Goal: Task Accomplishment & Management: Manage account settings

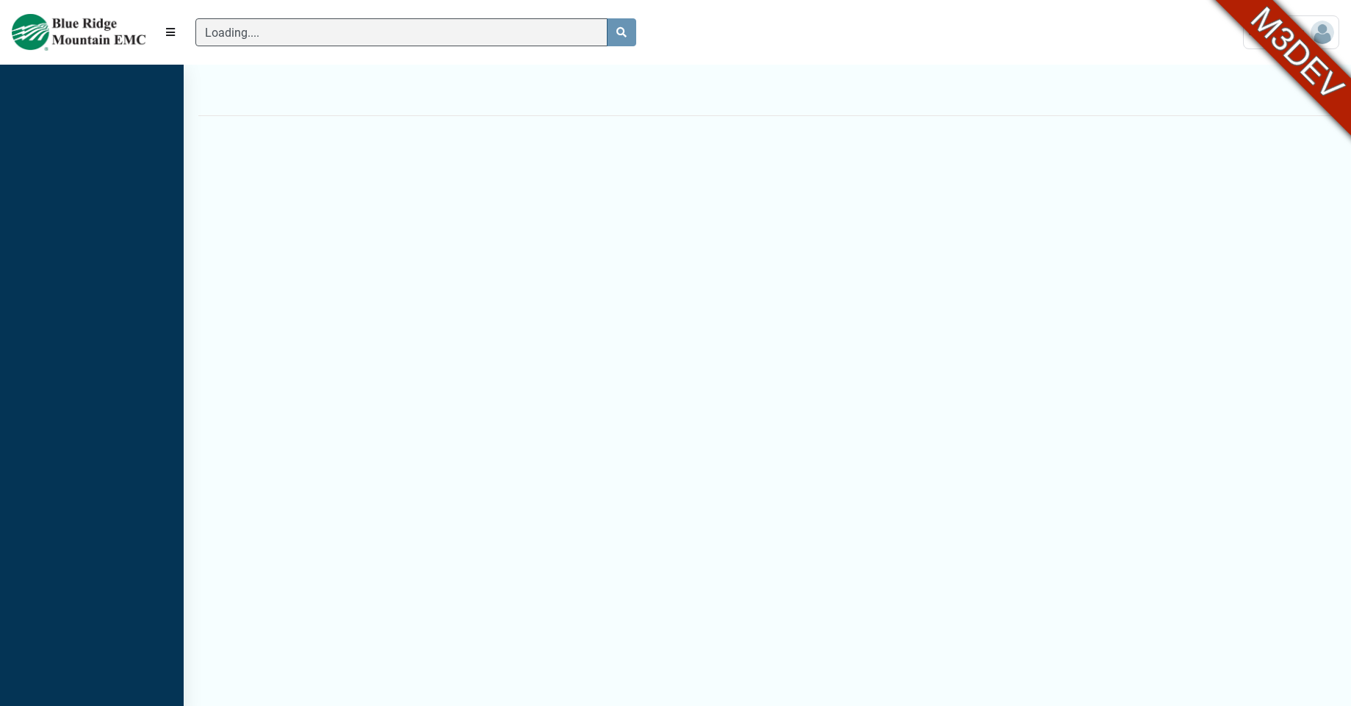
scroll to position [653, 184]
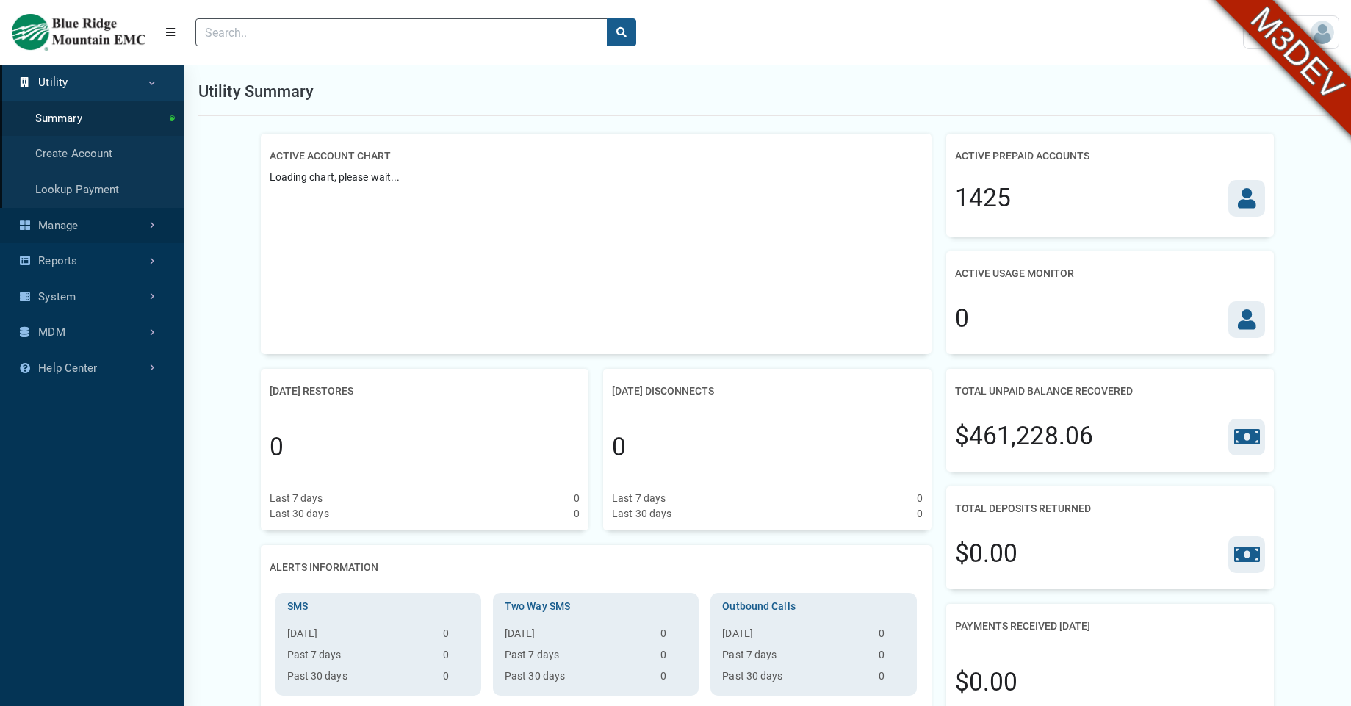
click at [112, 229] on link "Manage" at bounding box center [92, 226] width 184 height 36
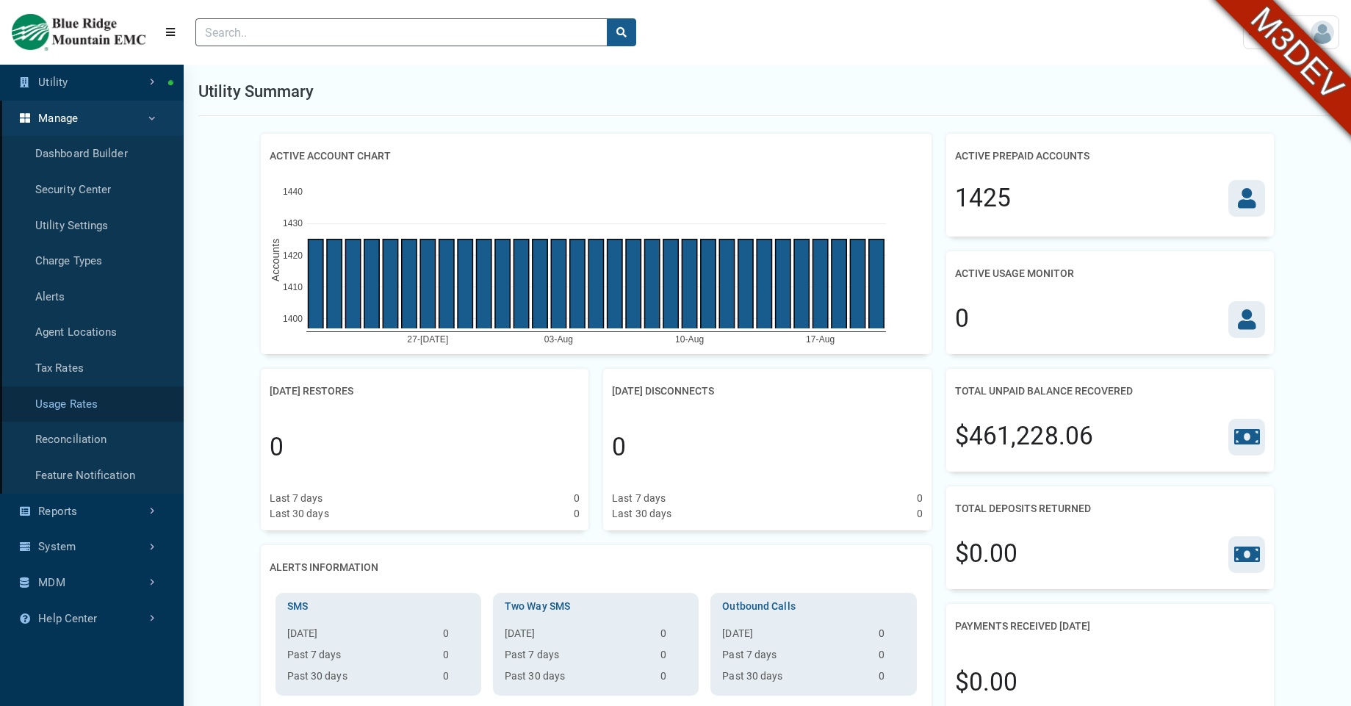
click at [71, 405] on link "Usage Rates" at bounding box center [92, 405] width 184 height 36
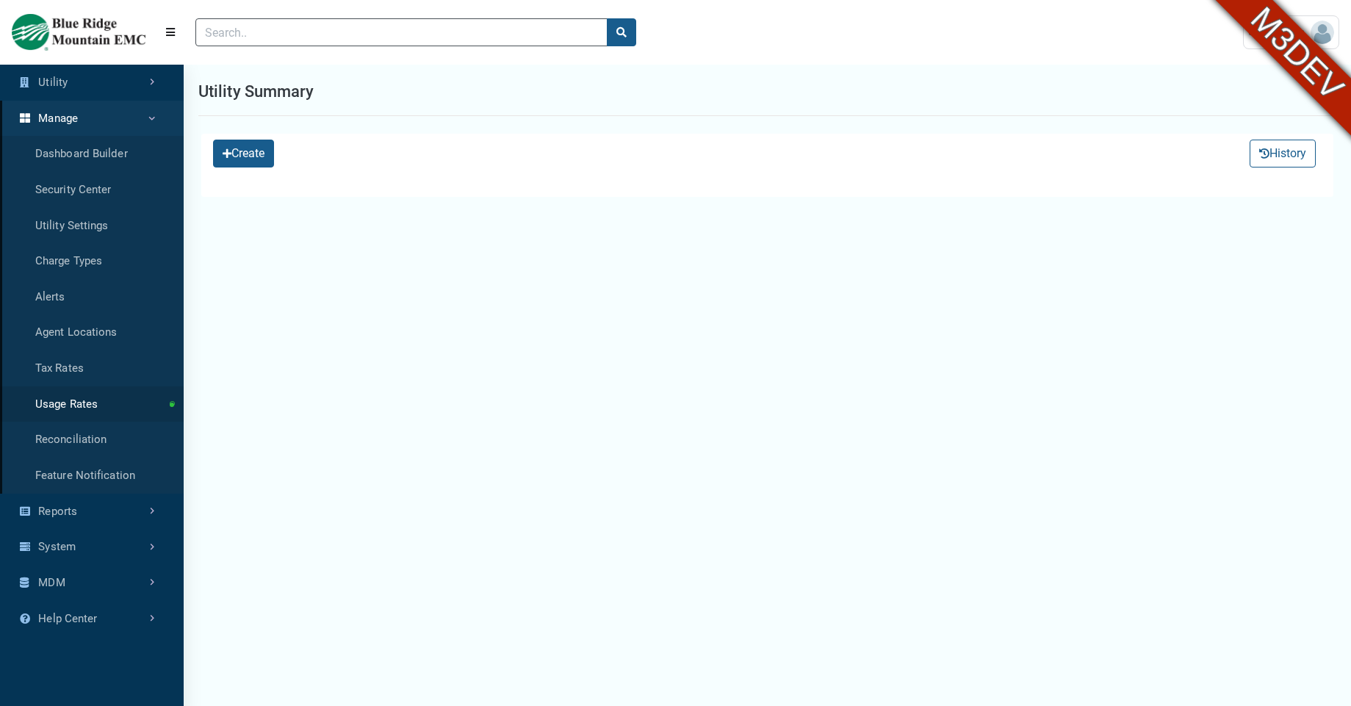
select select "25 per page"
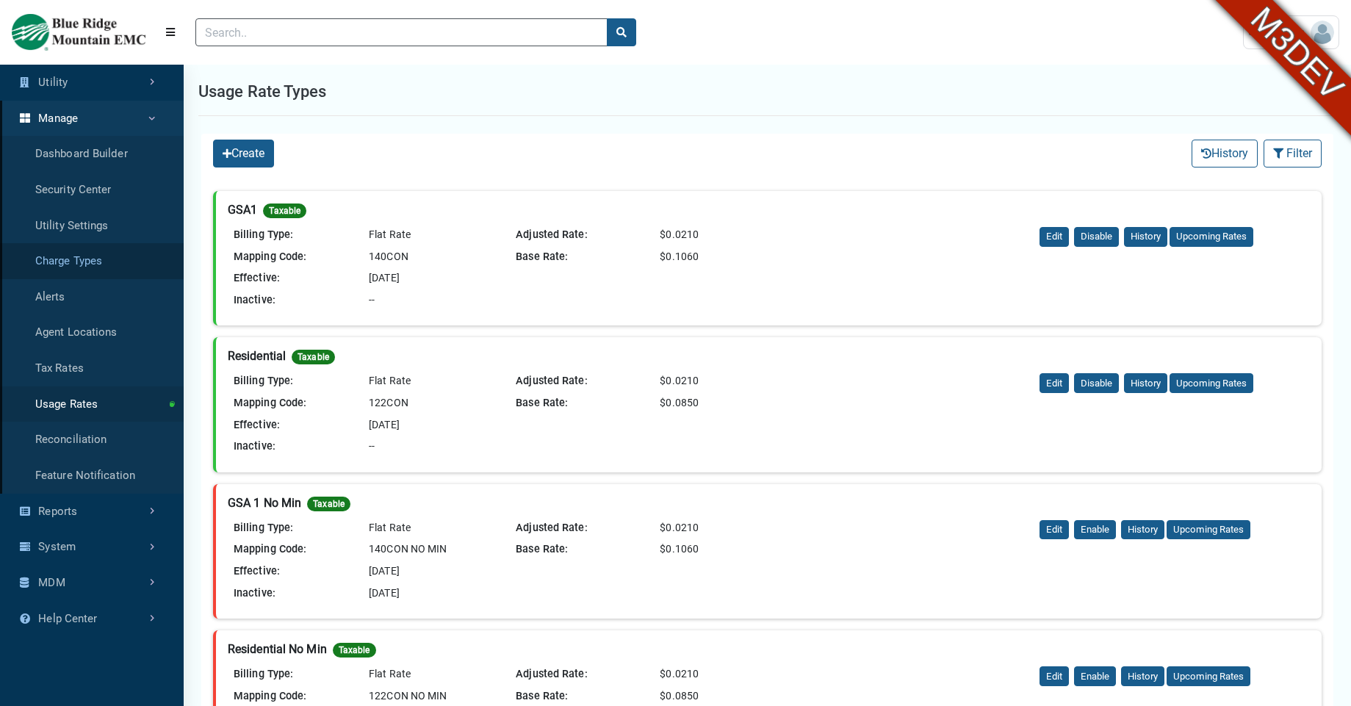
click at [78, 262] on link "Charge Types" at bounding box center [92, 261] width 184 height 36
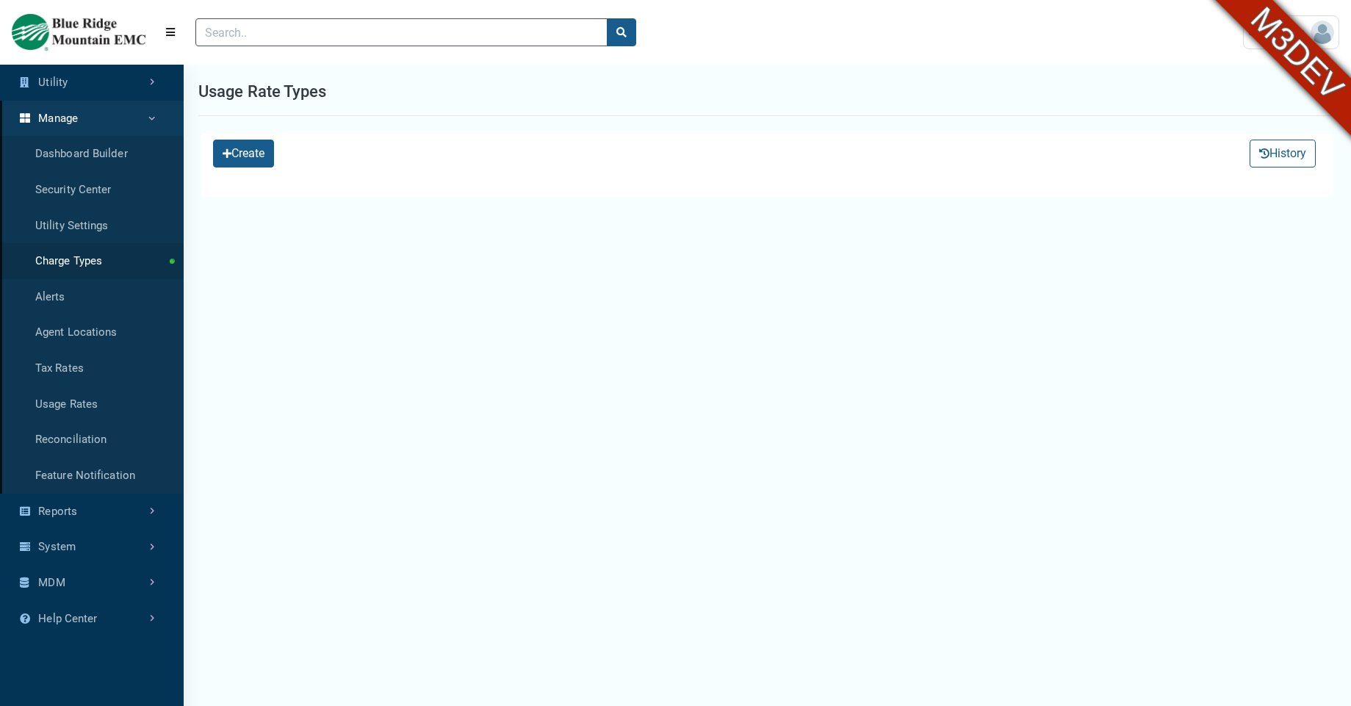
select select "25 per page"
